Goal: Task Accomplishment & Management: Manage account settings

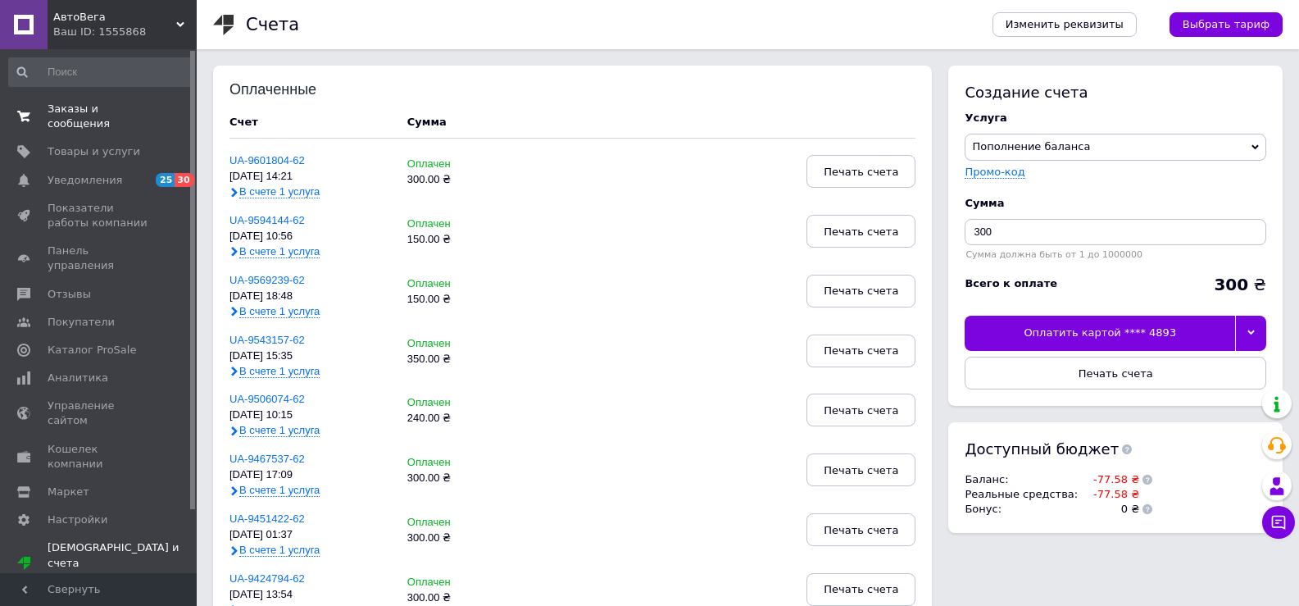
click at [73, 110] on span "Заказы и сообщения" at bounding box center [100, 117] width 104 height 30
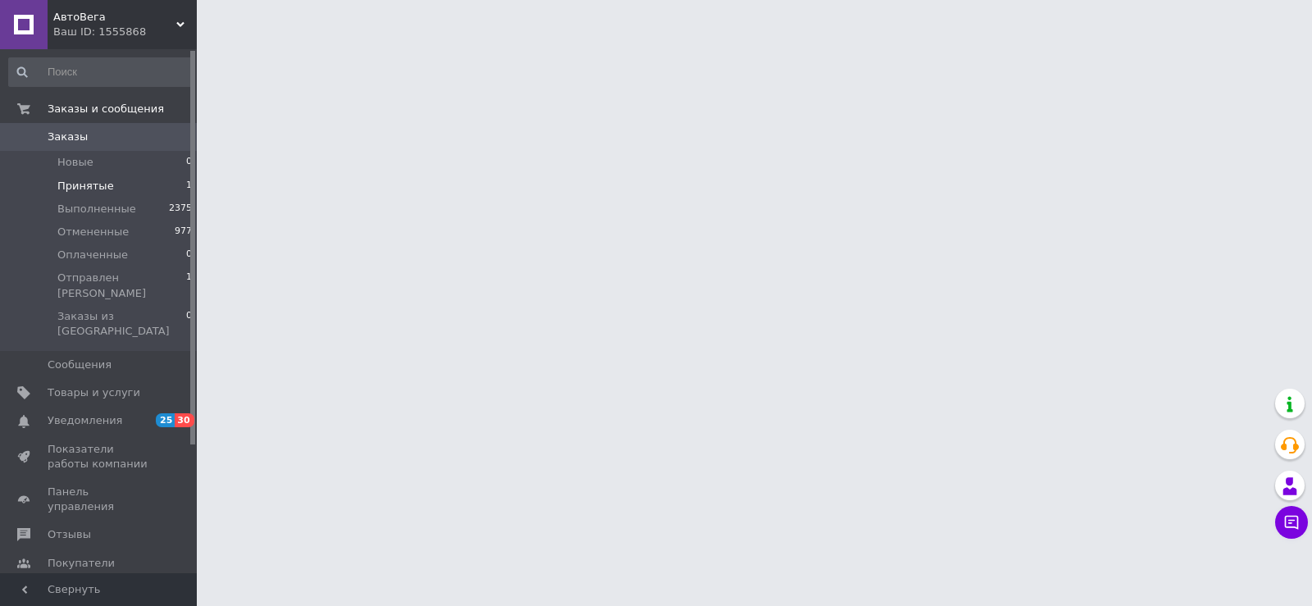
click at [97, 187] on span "Принятые" at bounding box center [85, 186] width 57 height 15
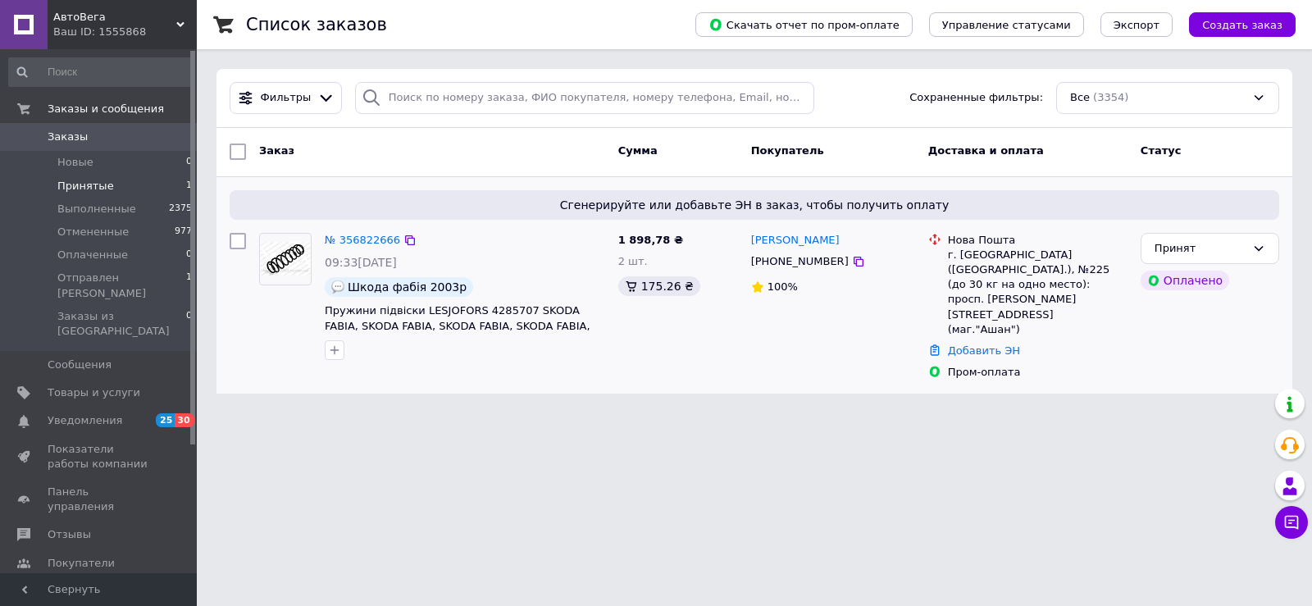
click at [346, 247] on div "№ 356822666" at bounding box center [362, 240] width 79 height 19
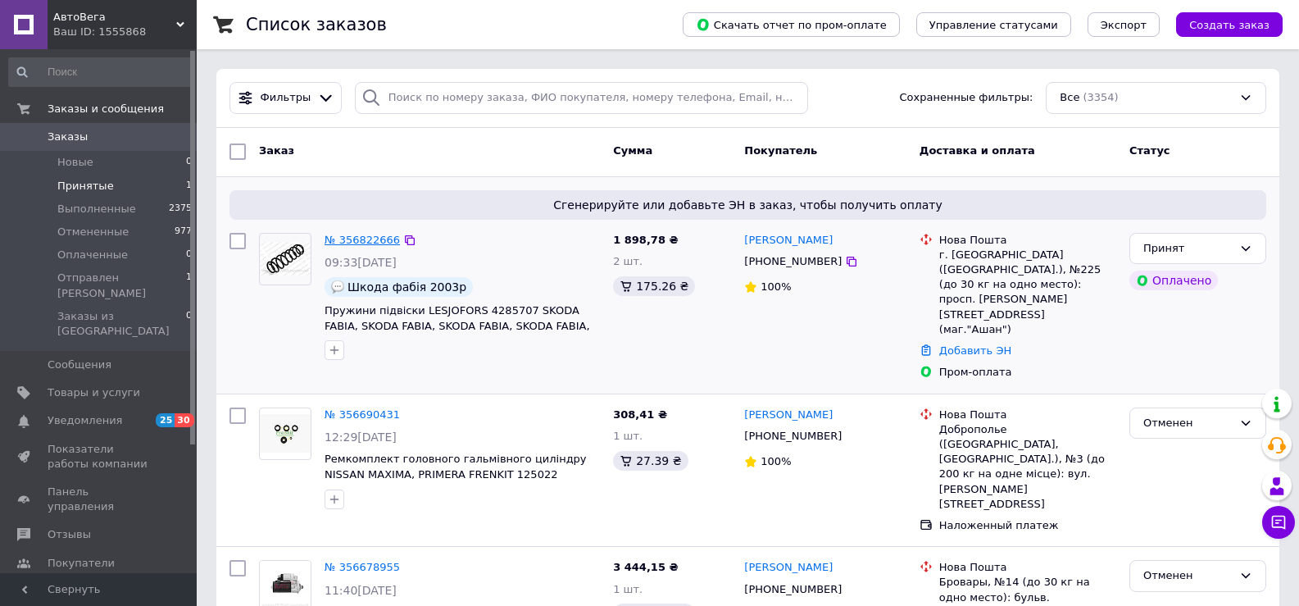
click at [362, 241] on link "№ 356822666" at bounding box center [362, 240] width 75 height 12
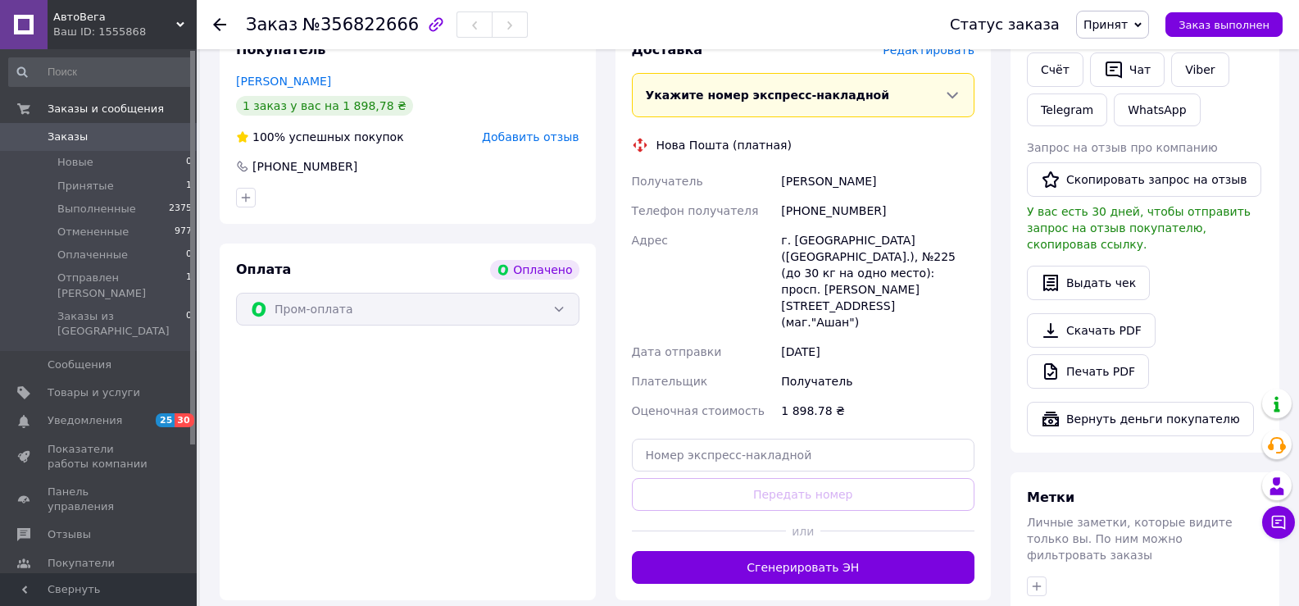
scroll to position [410, 0]
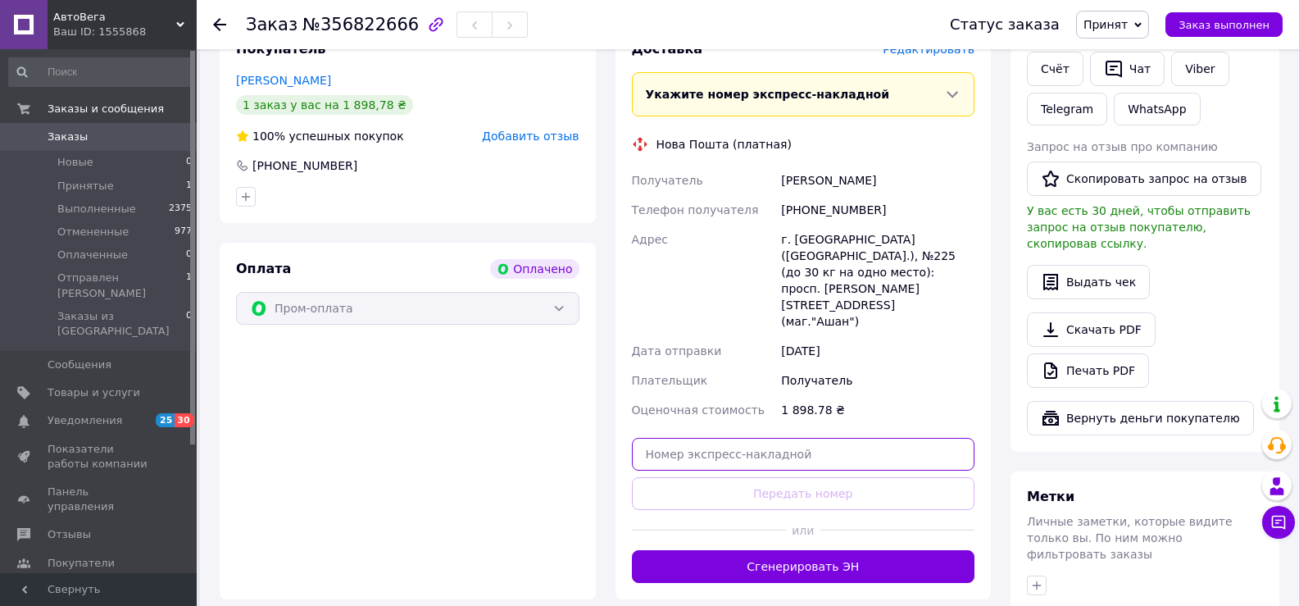
click at [757, 438] on input "text" at bounding box center [803, 454] width 343 height 33
paste input "20451225195405"
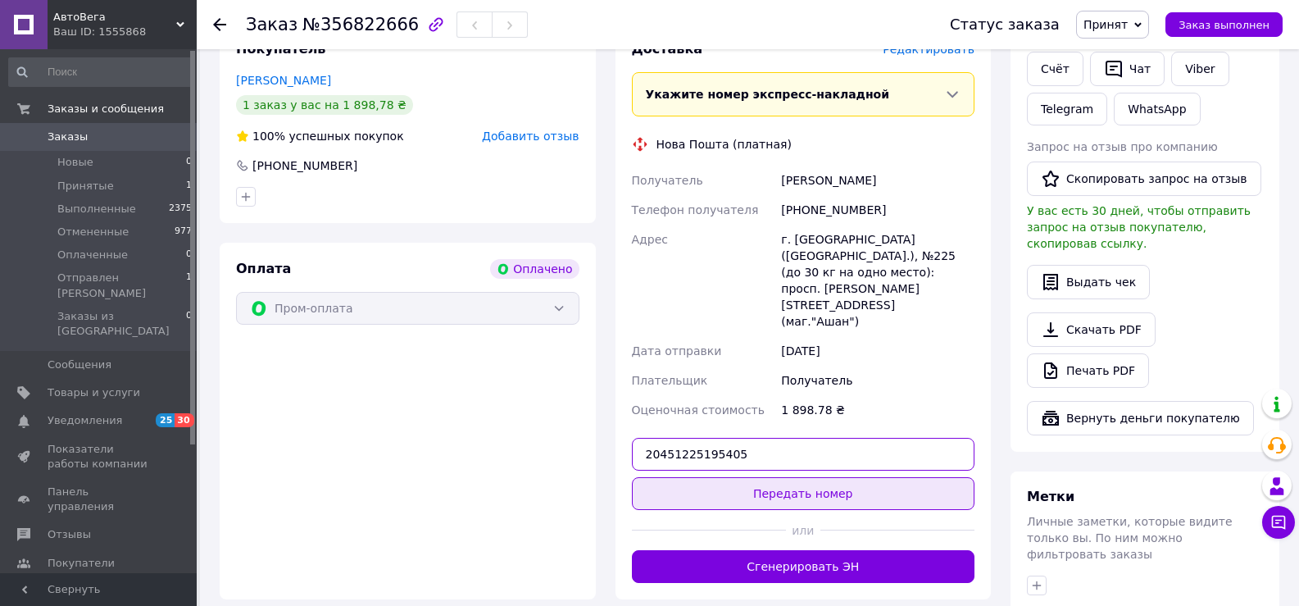
type input "20451225195405"
click at [800, 477] on button "Передать номер" at bounding box center [803, 493] width 343 height 33
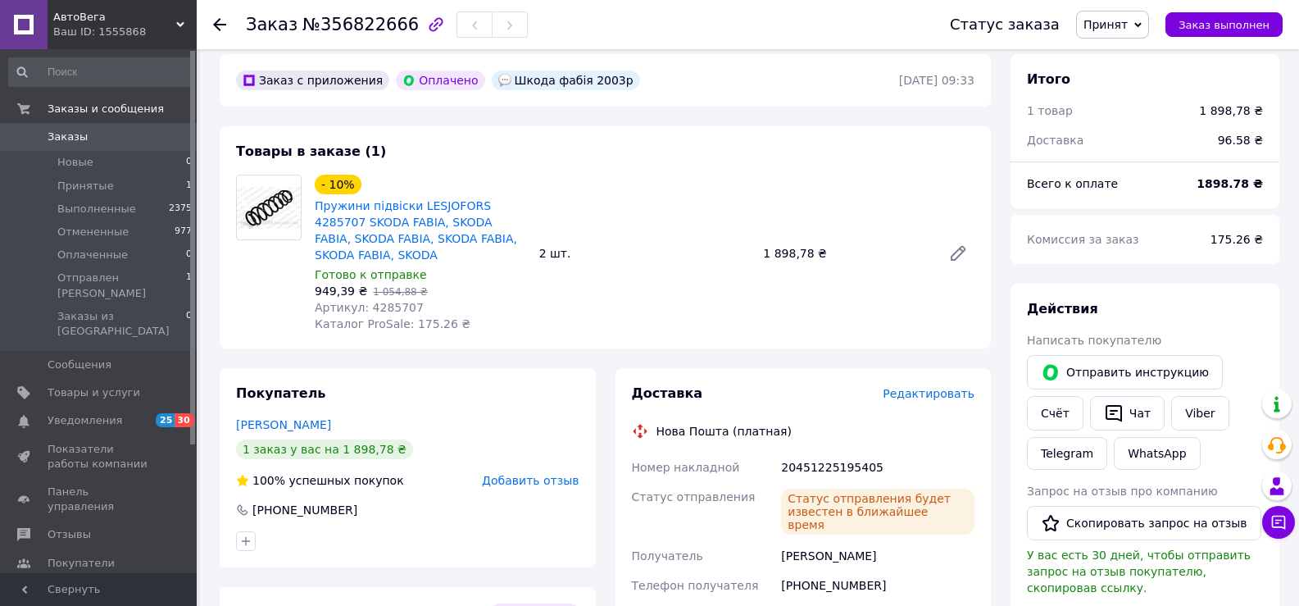
scroll to position [164, 0]
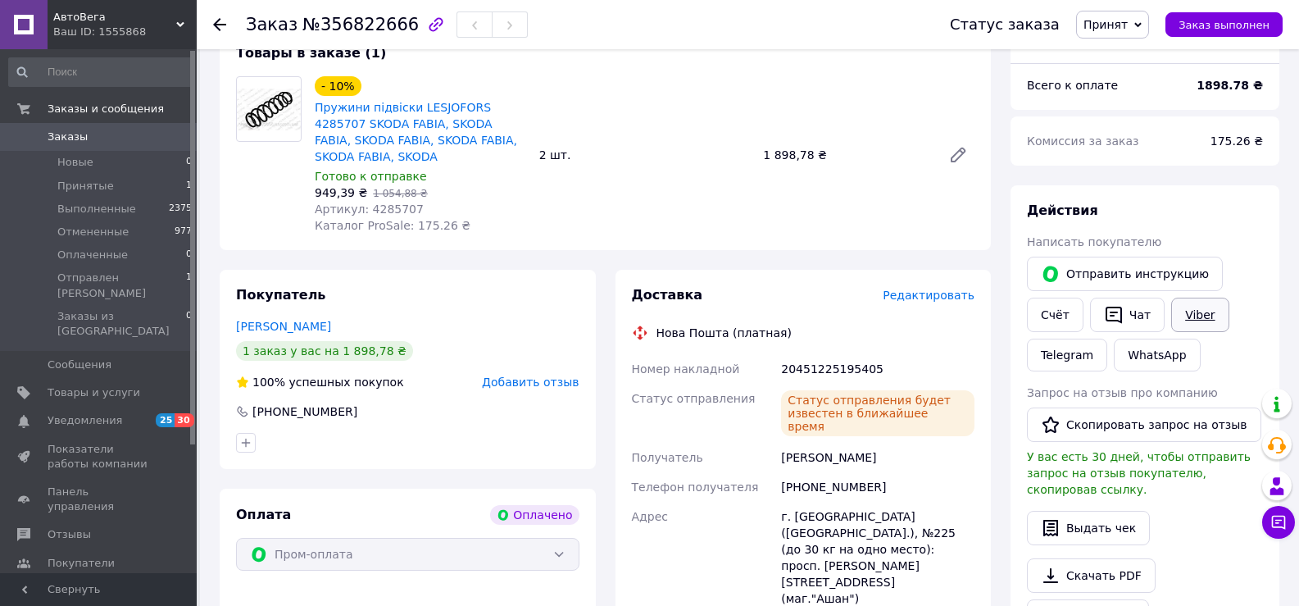
click at [1185, 319] on link "Viber" at bounding box center [1200, 315] width 57 height 34
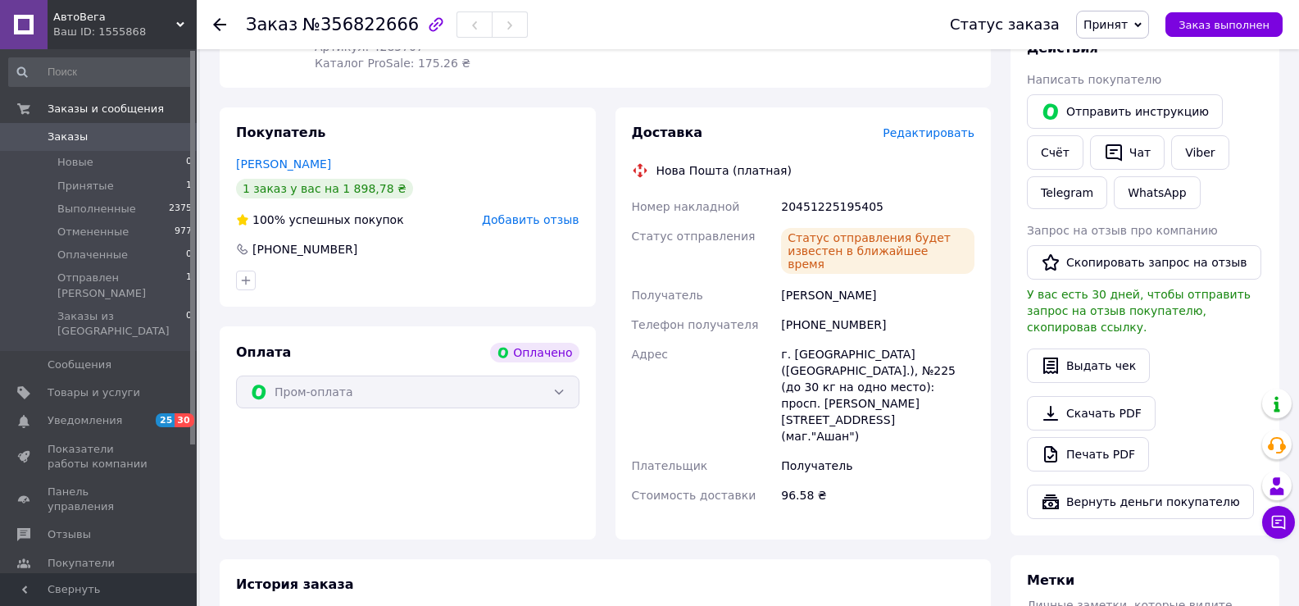
scroll to position [328, 0]
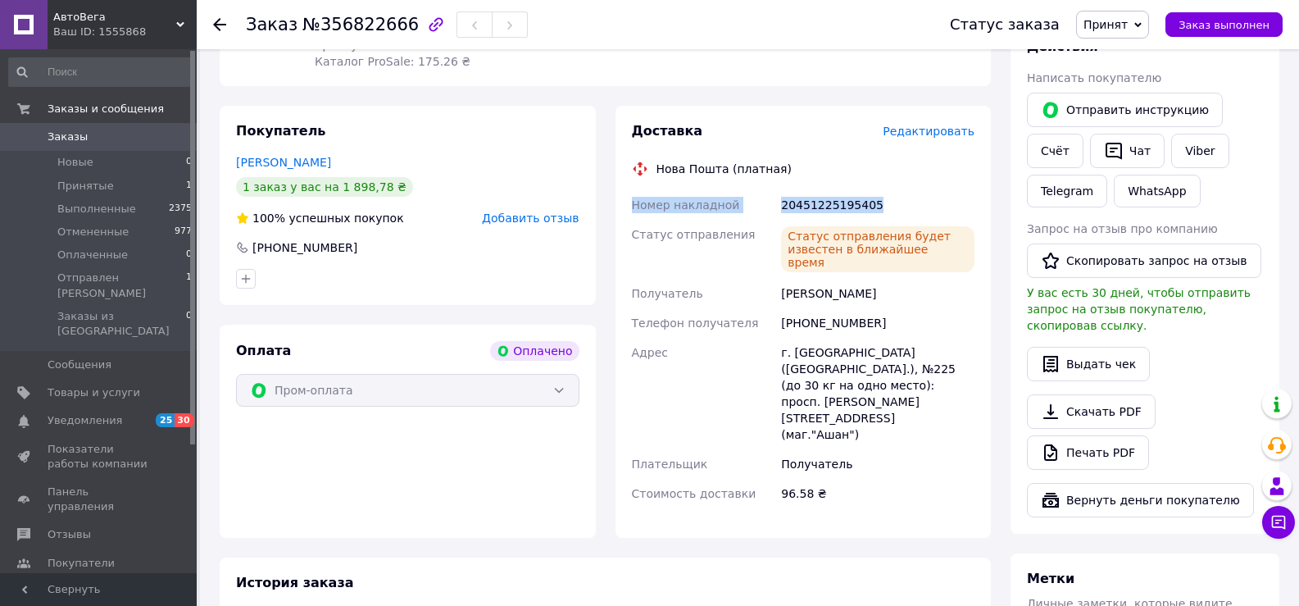
drag, startPoint x: 908, startPoint y: 200, endPoint x: 622, endPoint y: 204, distance: 286.1
click at [622, 204] on div "Доставка Редактировать Нова Пошта (платная) Номер накладной 20451225195405 Стат…" at bounding box center [804, 322] width 376 height 432
copy div "Номер накладной 20451225195405"
click at [1119, 26] on span "Принят" at bounding box center [1106, 24] width 44 height 13
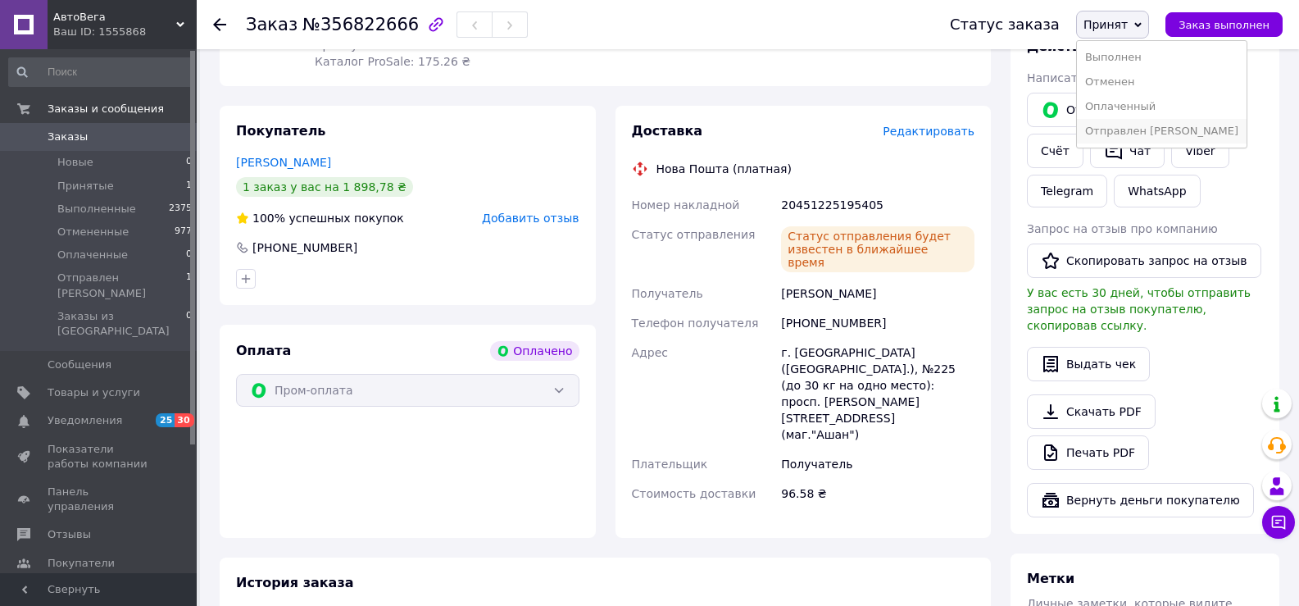
click at [1129, 133] on li "Отправлен [PERSON_NAME]" at bounding box center [1162, 131] width 170 height 25
